Goal: Navigation & Orientation: Find specific page/section

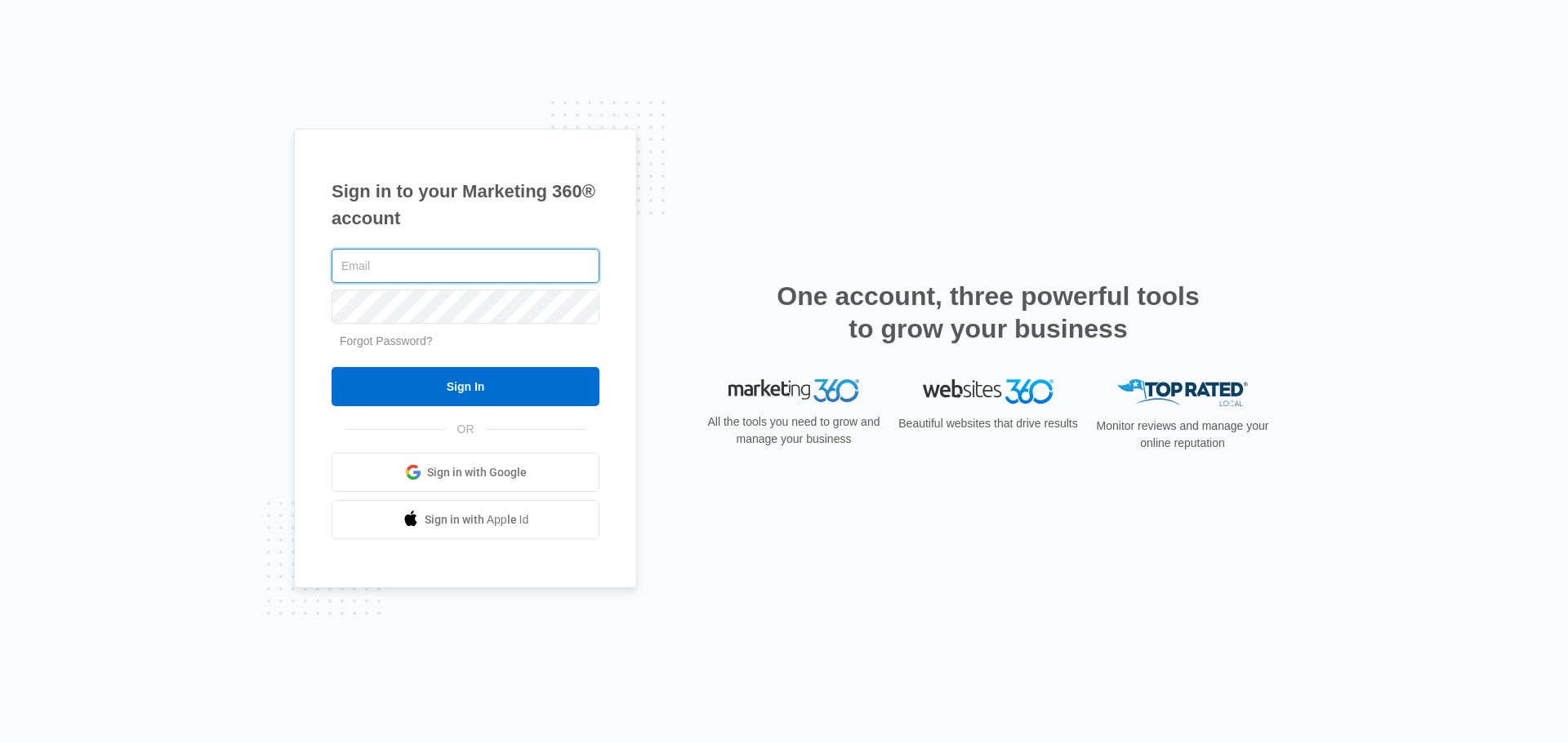
type input "[EMAIL_ADDRESS][DOMAIN_NAME]"
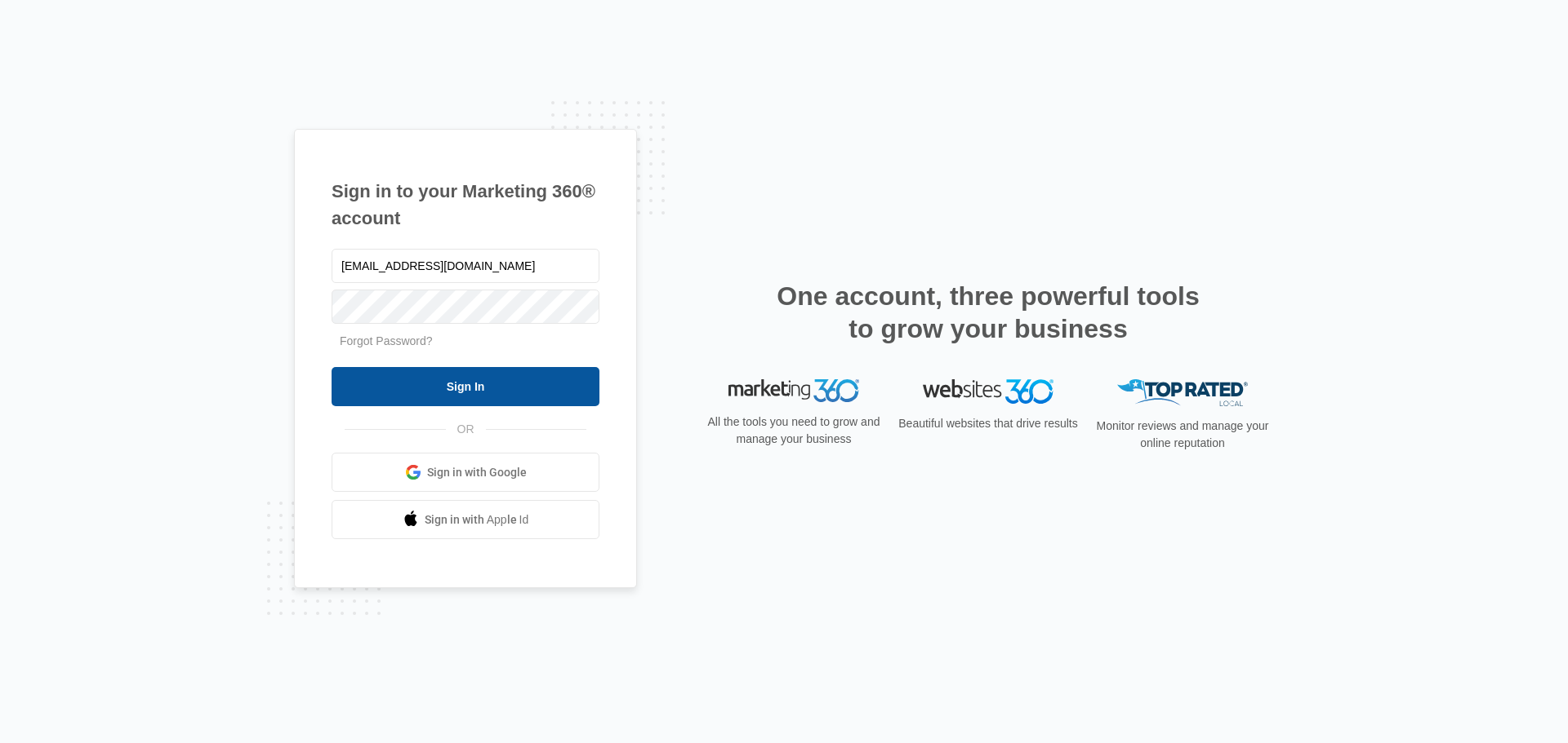
click at [499, 379] on input "Sign In" at bounding box center [465, 386] width 268 height 39
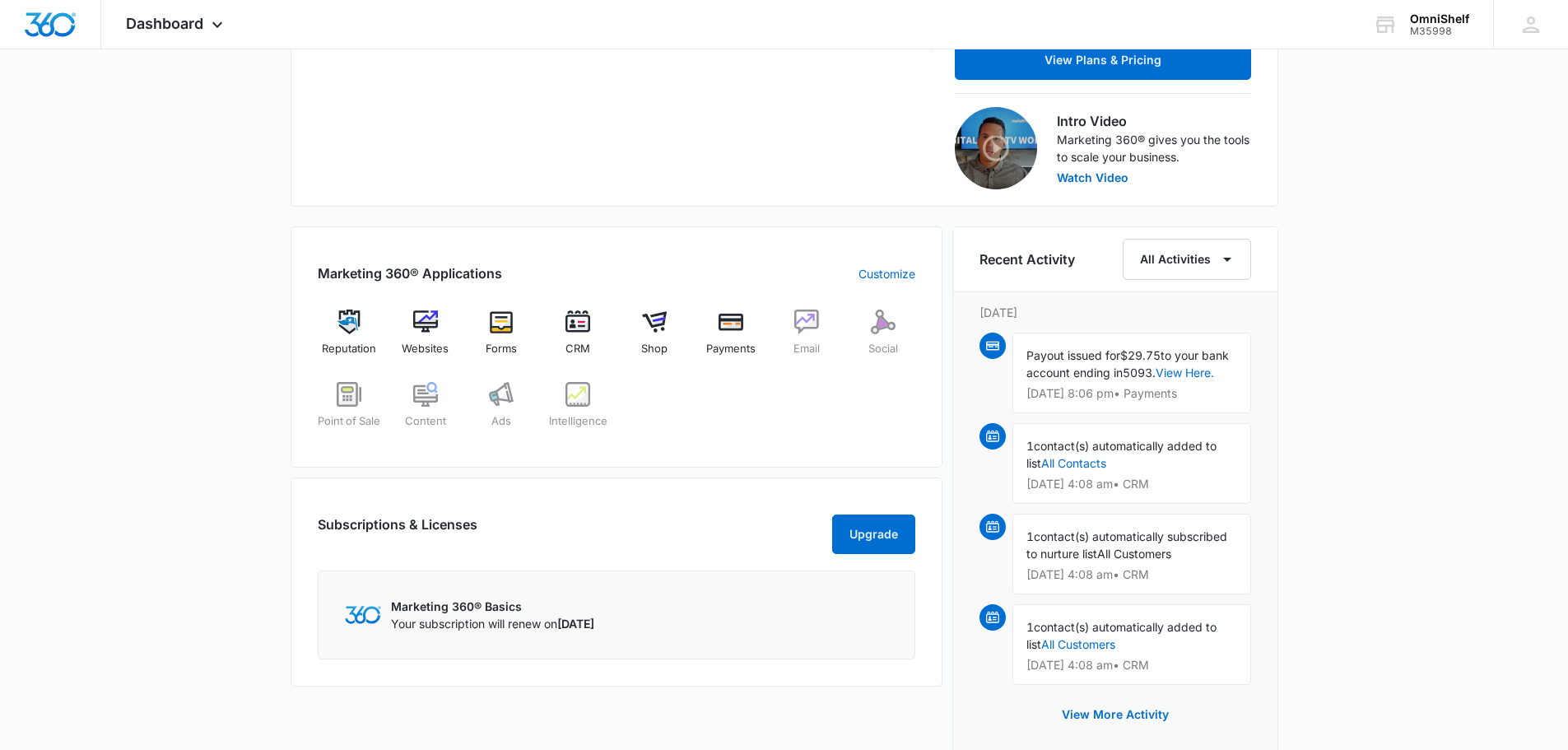
scroll to position [495, 0]
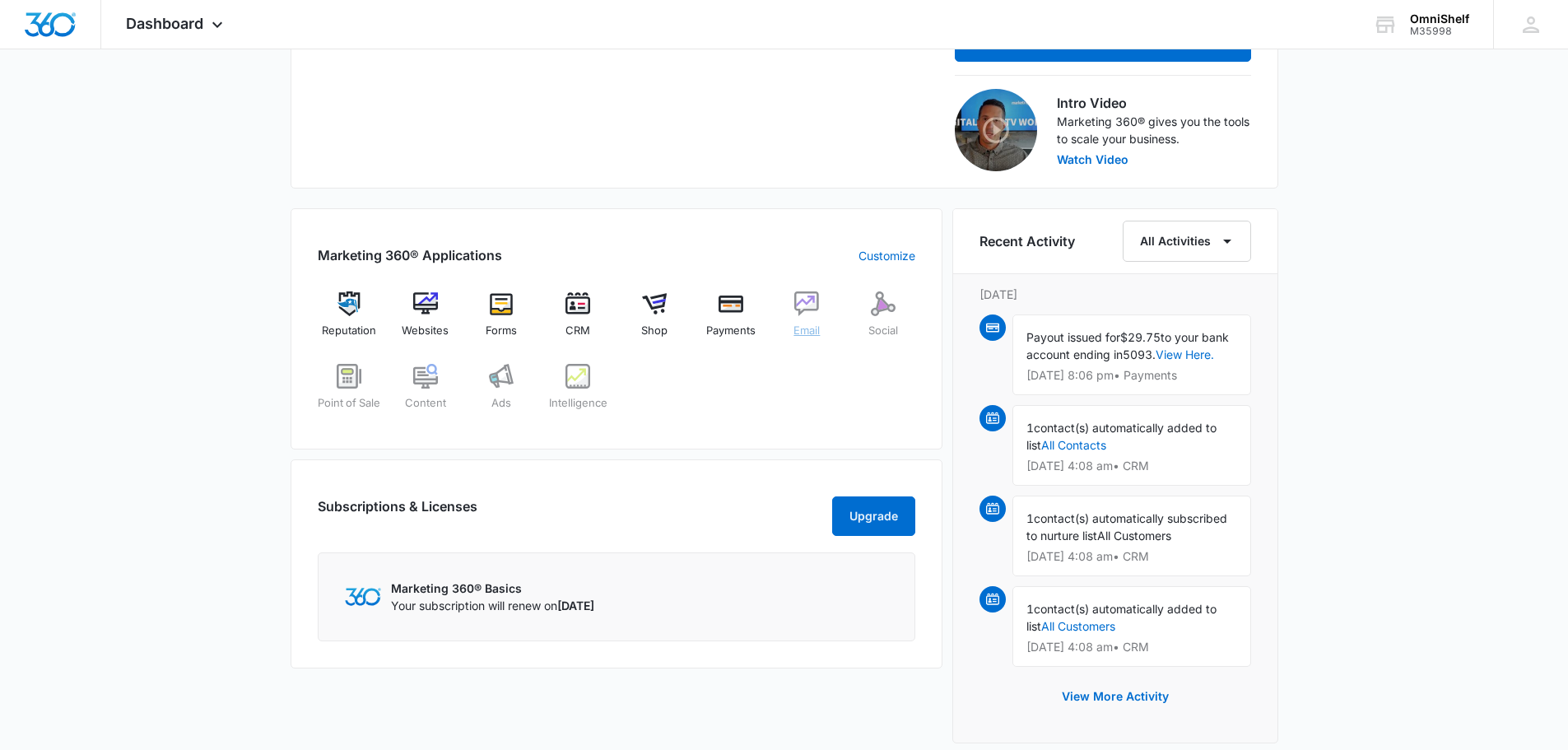
click at [805, 324] on span "Email" at bounding box center [807, 330] width 26 height 16
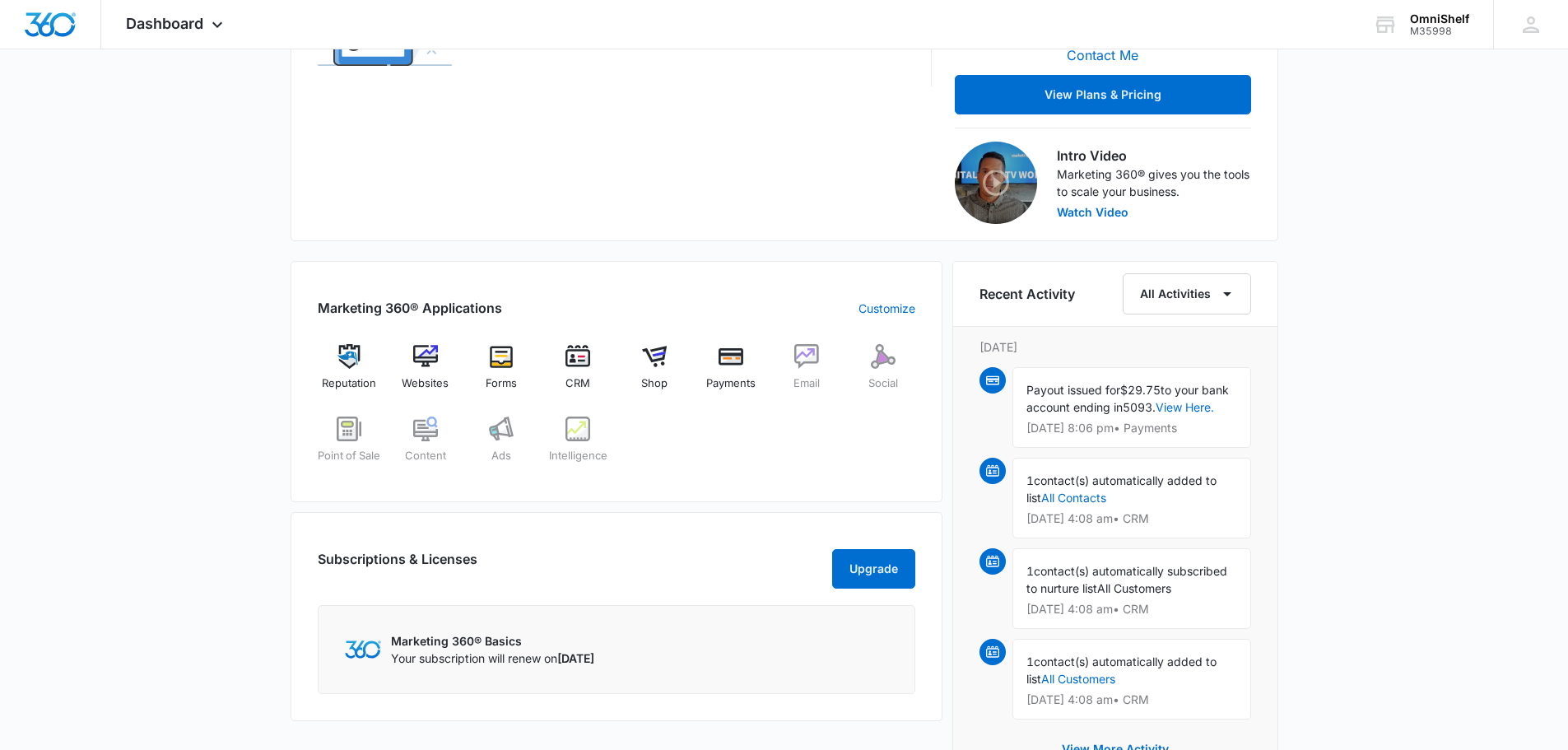
scroll to position [412, 0]
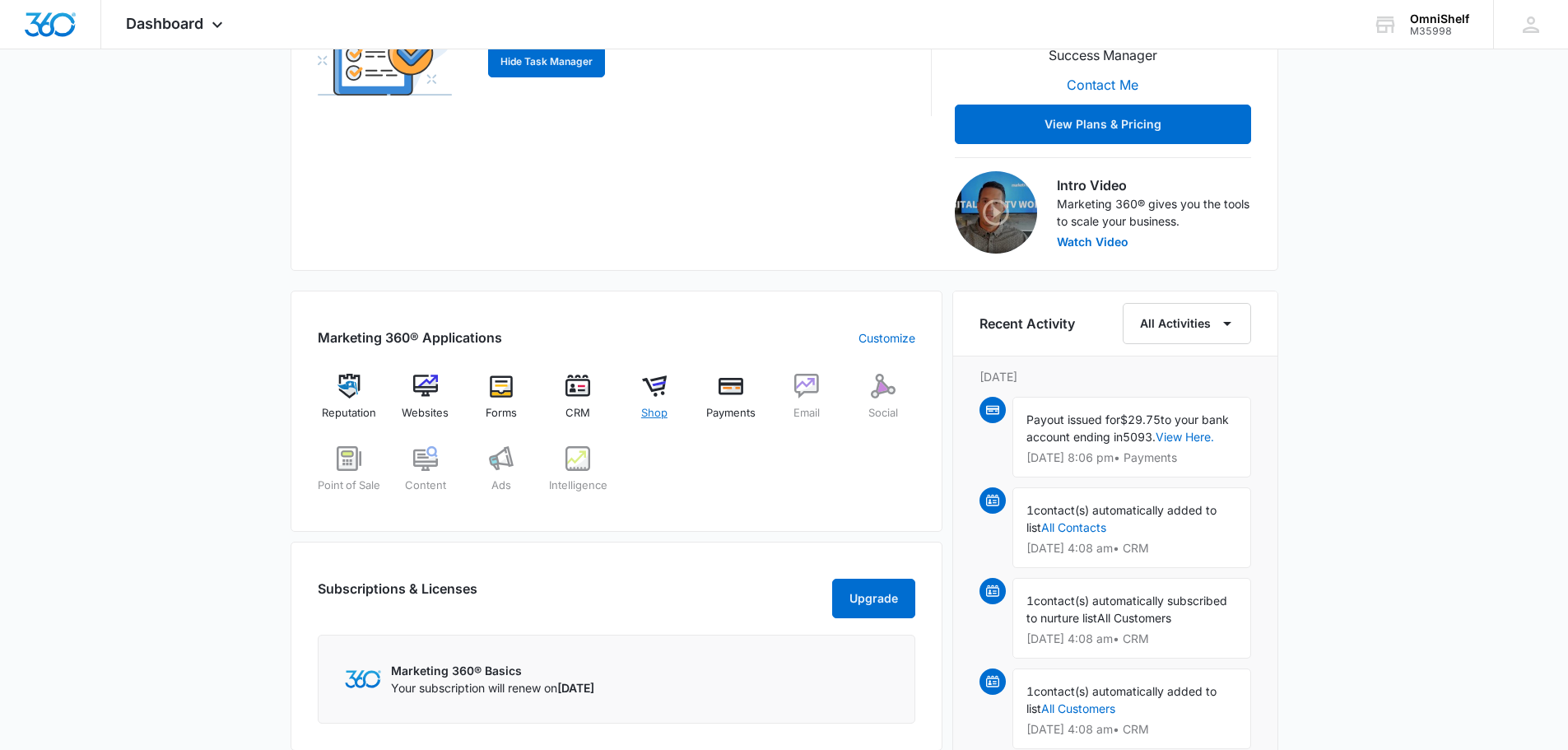
click at [652, 409] on span "Shop" at bounding box center [654, 413] width 26 height 16
